Goal: Task Accomplishment & Management: Manage account settings

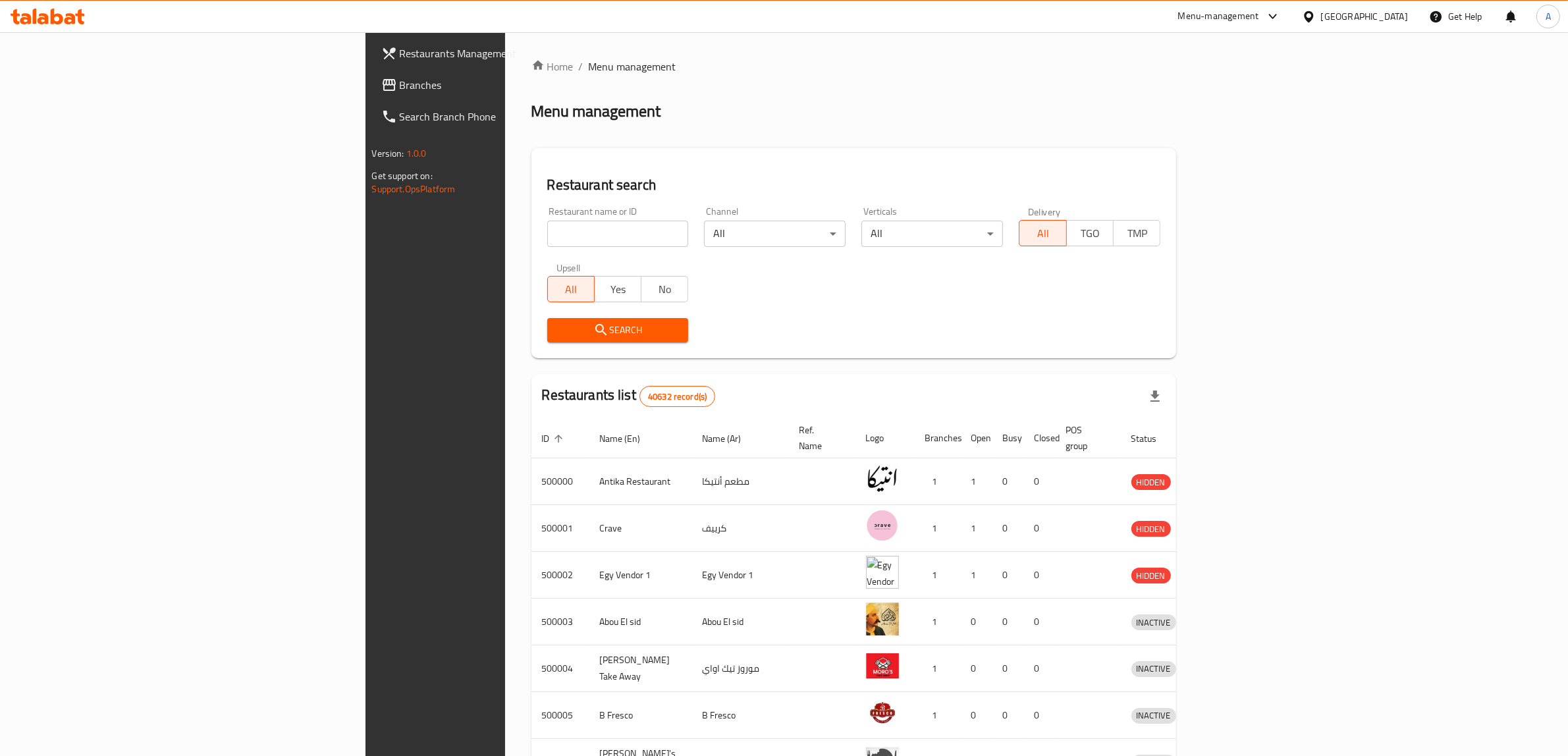
click at [400, 79] on span "Branches" at bounding box center [508, 85] width 217 height 16
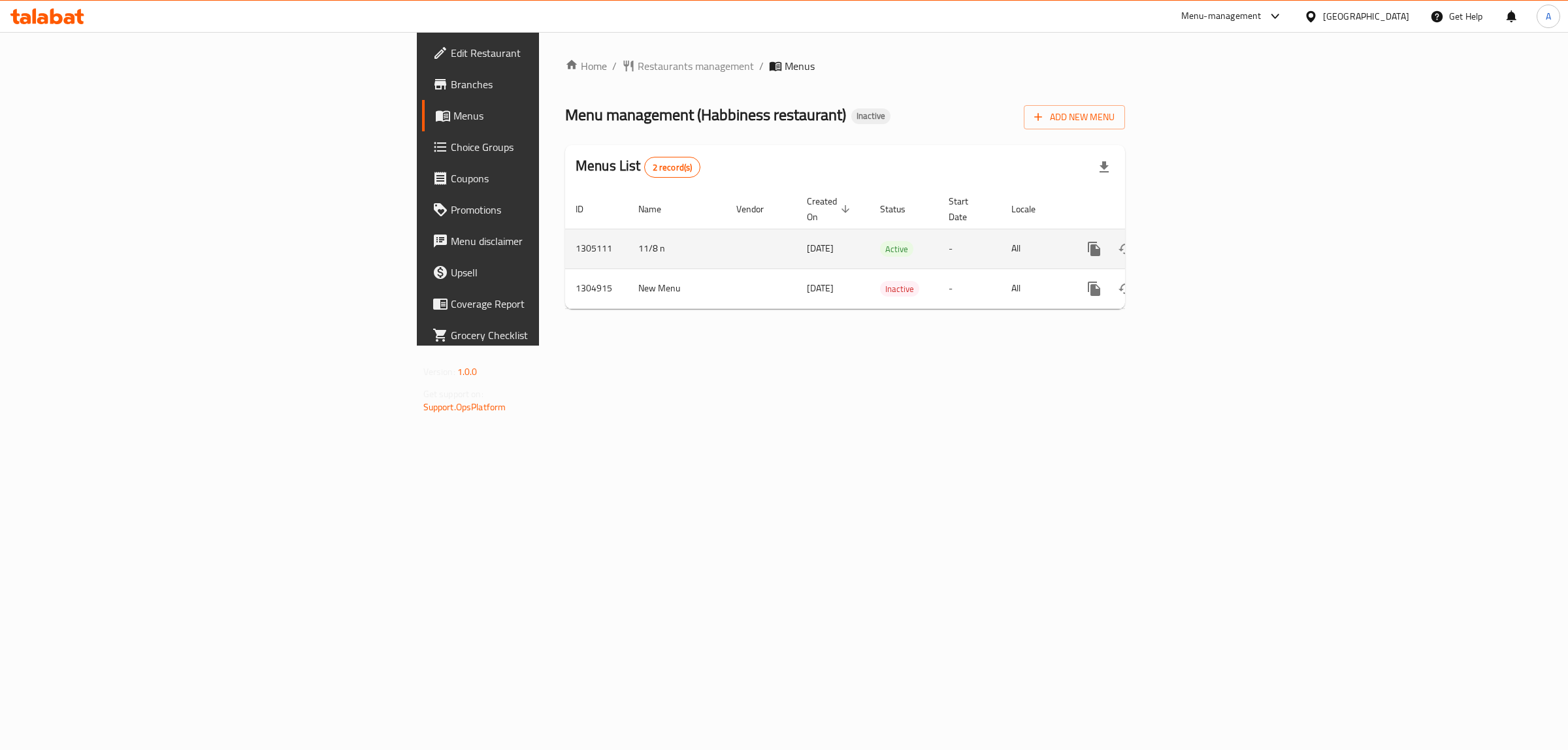
click at [1204, 233] on div "enhanced table" at bounding box center [1141, 249] width 125 height 31
click at [1204, 233] on link "enhanced table" at bounding box center [1188, 249] width 31 height 31
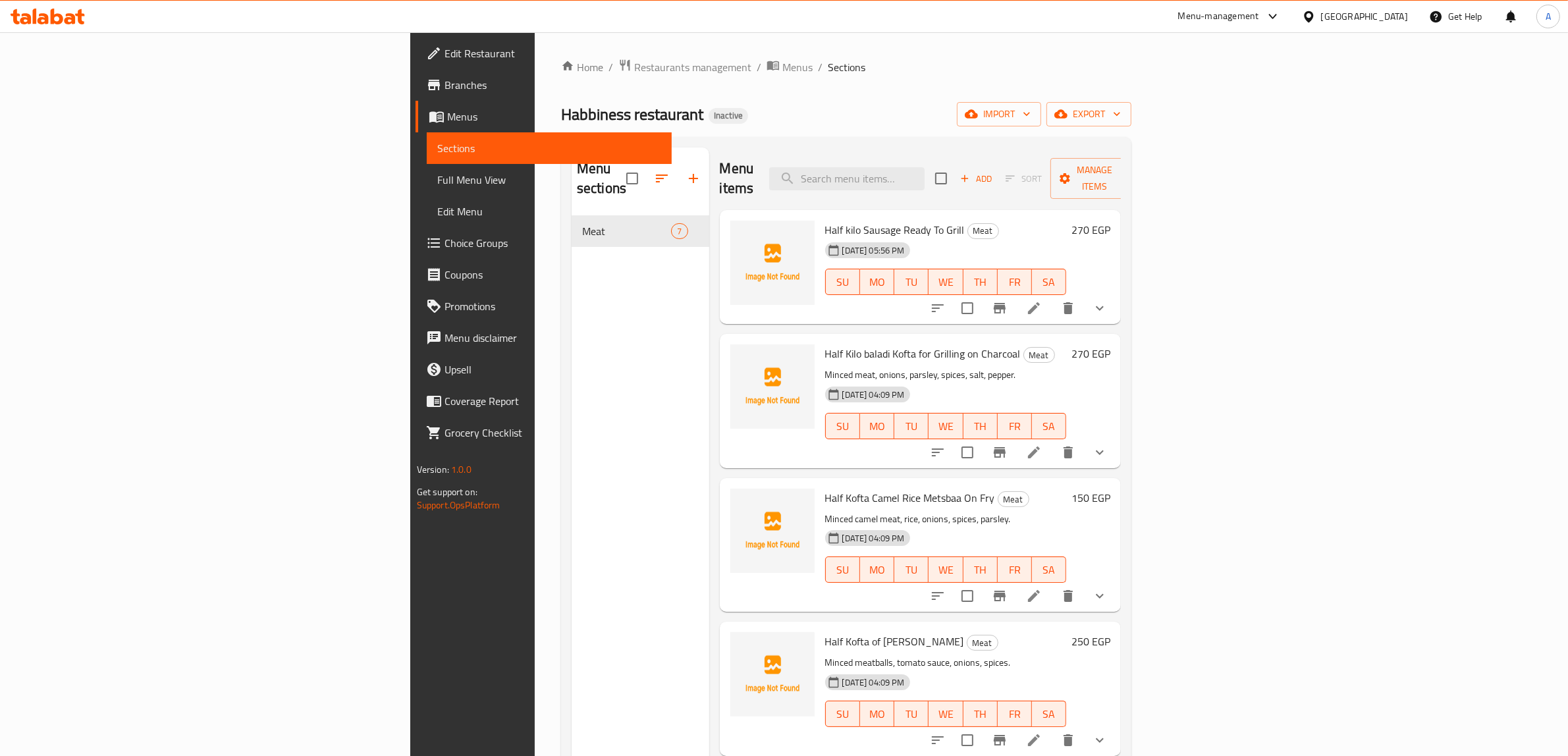
click at [904, 60] on ol "Home / Restaurants management / Menus / Sections" at bounding box center [846, 67] width 570 height 17
